Goal: Information Seeking & Learning: Learn about a topic

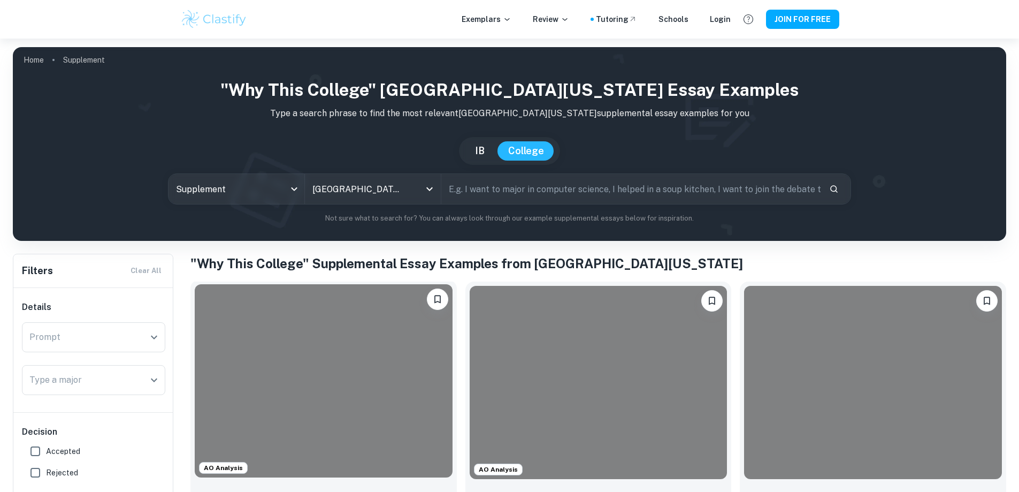
scroll to position [107, 0]
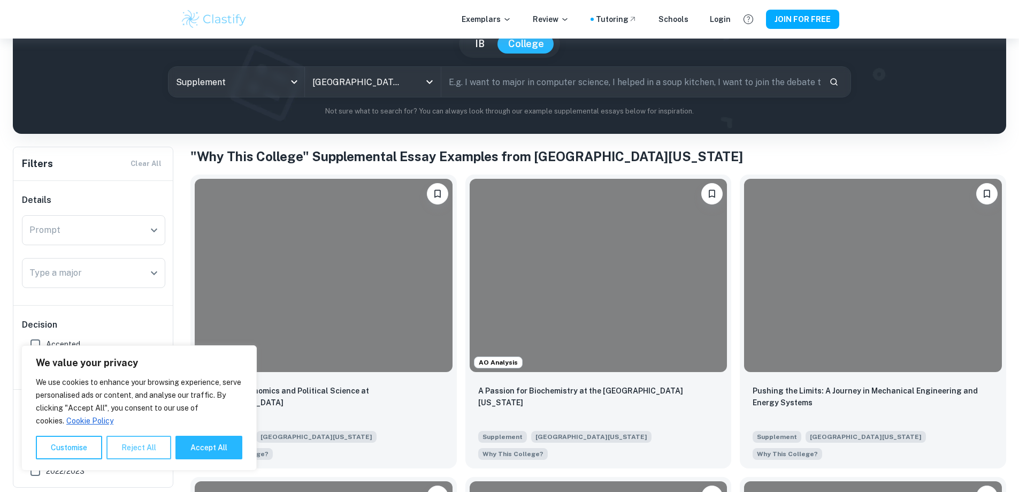
click at [118, 453] on button "Reject All" at bounding box center [138, 447] width 65 height 24
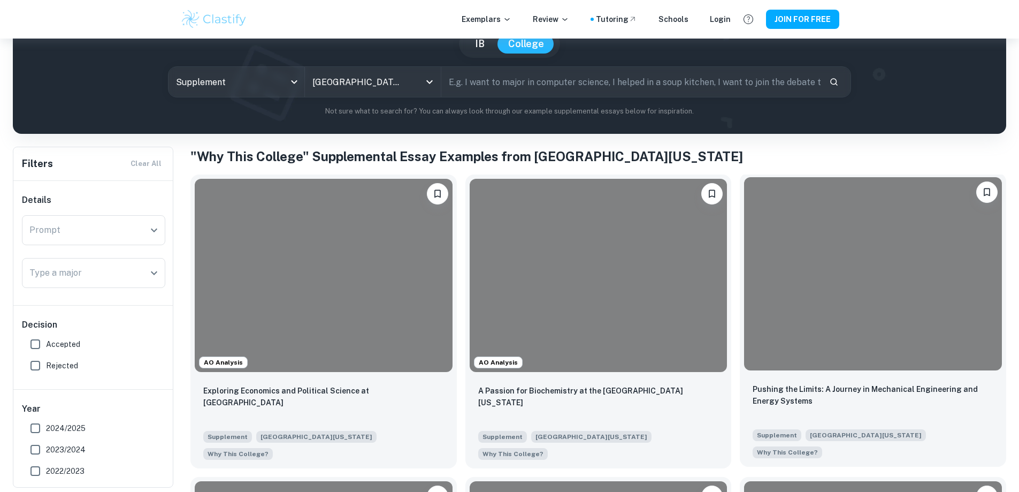
click at [744, 260] on div at bounding box center [873, 273] width 258 height 193
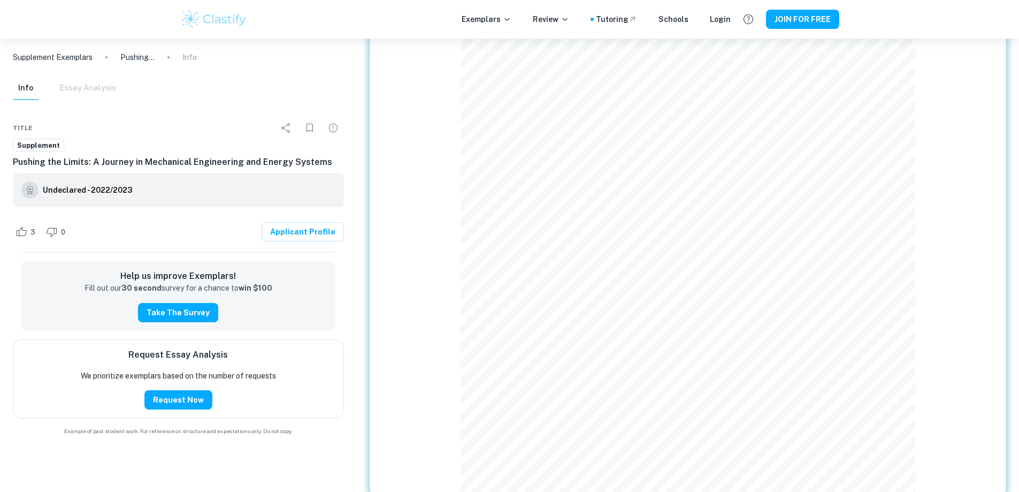
scroll to position [199, 0]
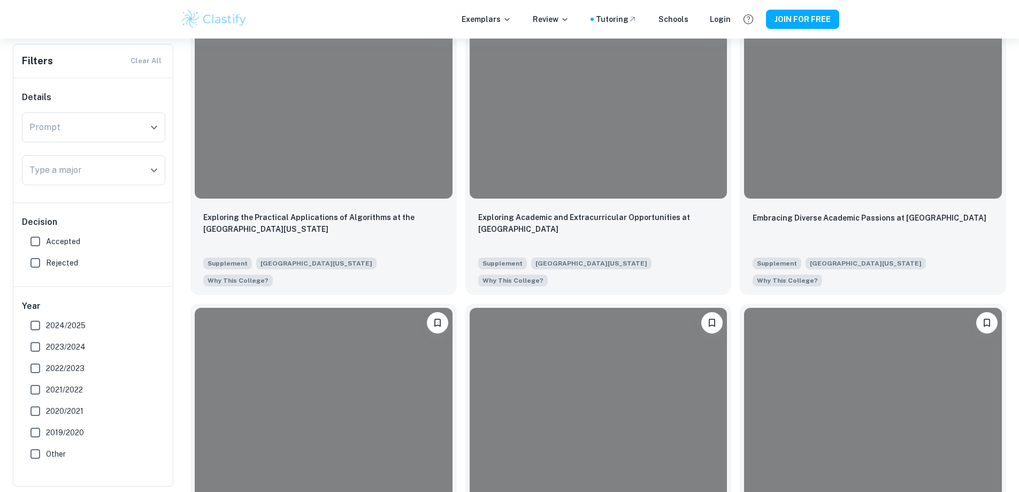
scroll to position [588, 0]
